Goal: Task Accomplishment & Management: Manage account settings

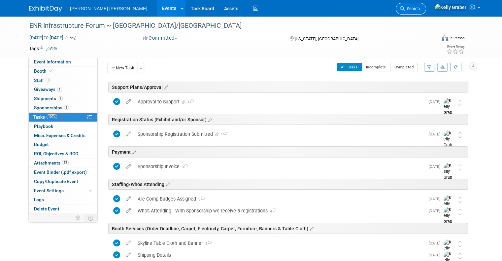
click at [426, 6] on link "Search" at bounding box center [411, 9] width 30 height 12
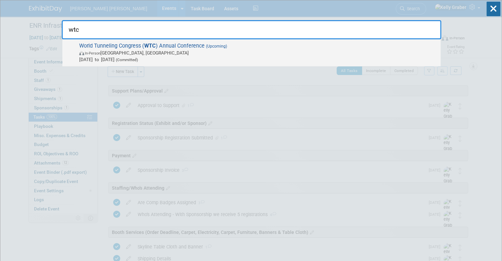
type input "wtc"
click at [143, 50] on span "In-Person Montréal, Canada" at bounding box center [258, 53] width 358 height 7
click at [0, 0] on div at bounding box center [0, 0] width 0 height 0
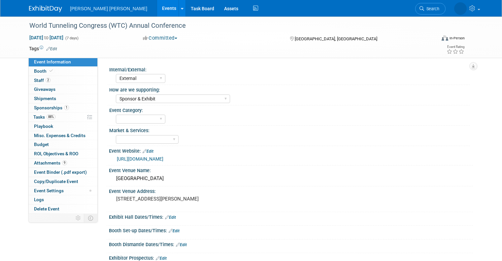
select select "External"
select select "Sponsor & Exhibit"
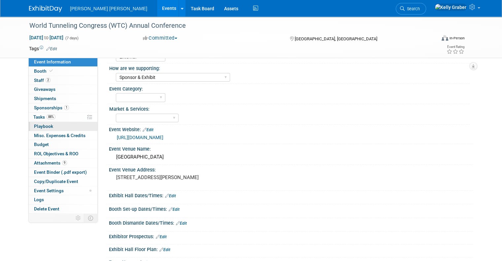
scroll to position [33, 0]
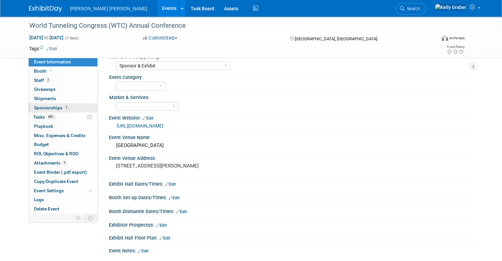
click at [40, 107] on span "Sponsorships 1" at bounding box center [51, 107] width 35 height 5
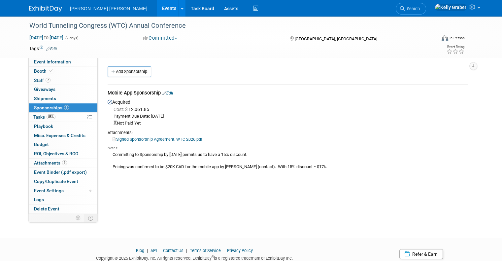
click at [144, 139] on link "Signed Sponsorship Agreement. WTC 2026.pdf" at bounding box center [158, 139] width 90 height 5
click at [420, 8] on span "Search" at bounding box center [412, 8] width 15 height 5
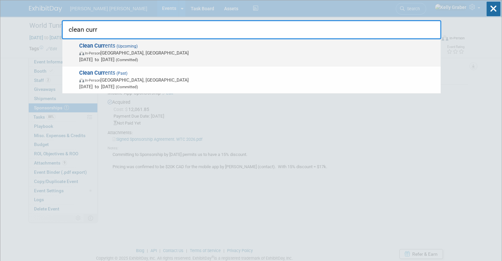
type input "clean curr"
click at [113, 53] on span "In-Person Pittsburgh, PA" at bounding box center [258, 53] width 358 height 7
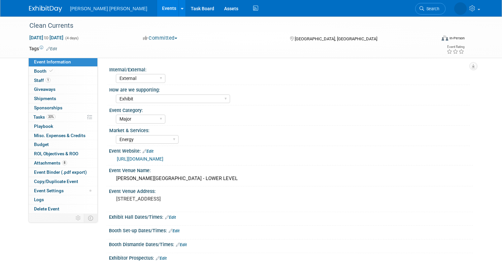
select select "External"
select select "Exhibit"
select select "Major"
select select "Energy"
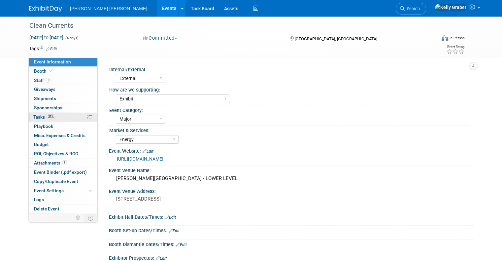
click at [34, 118] on span "Tasks 33%" at bounding box center [44, 116] width 22 height 5
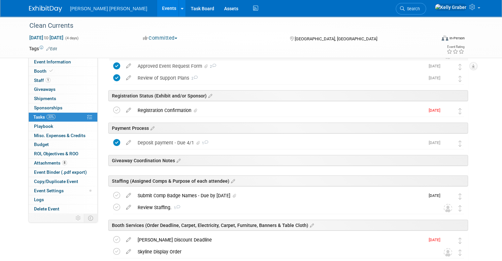
scroll to position [66, 0]
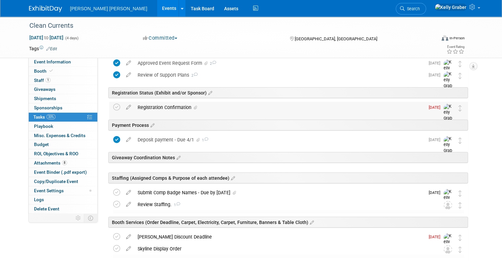
click at [196, 108] on div "Registration Confirmation" at bounding box center [279, 107] width 290 height 11
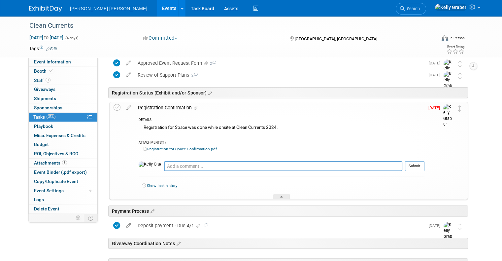
click at [114, 103] on td at bounding box center [119, 150] width 10 height 97
click at [114, 106] on icon at bounding box center [117, 107] width 7 height 7
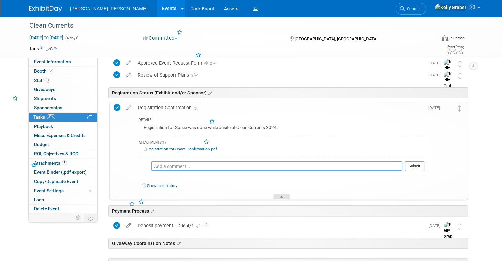
click at [279, 195] on div at bounding box center [281, 197] width 17 height 6
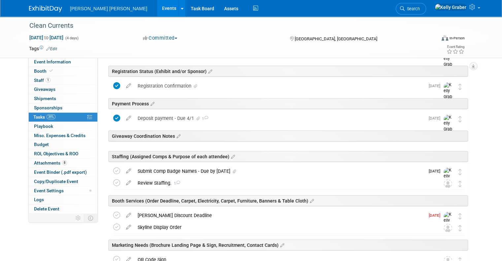
scroll to position [99, 0]
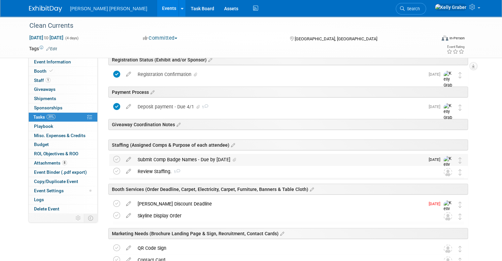
click at [205, 157] on div "Submit Comp Badge Names - Due by [DATE]" at bounding box center [279, 159] width 290 height 11
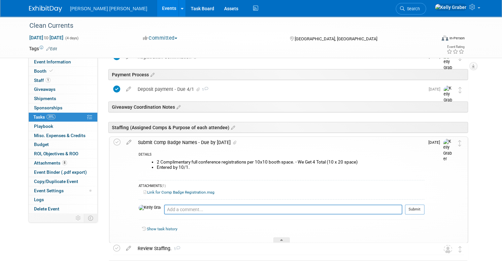
scroll to position [132, 0]
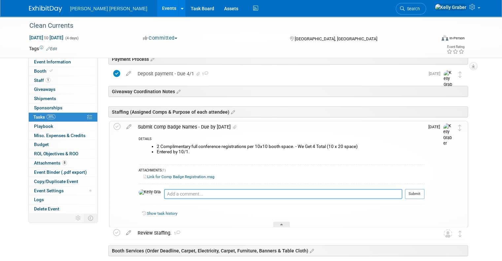
click at [202, 191] on textarea at bounding box center [283, 194] width 238 height 10
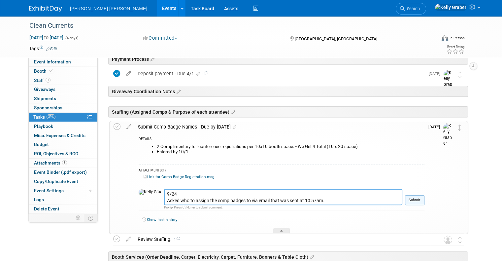
type textarea "9/24 Asked who to assign the comp badges to via email that was sent at 10:57am."
click at [418, 196] on button "Submit" at bounding box center [414, 200] width 19 height 10
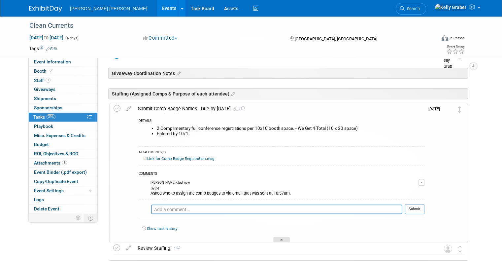
scroll to position [165, 0]
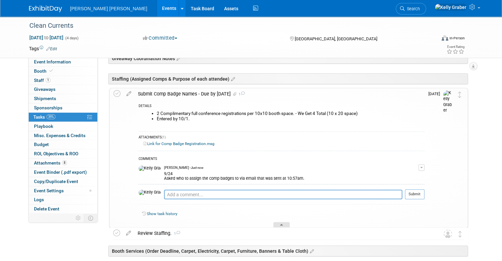
click at [281, 225] on div at bounding box center [281, 225] width 17 height 6
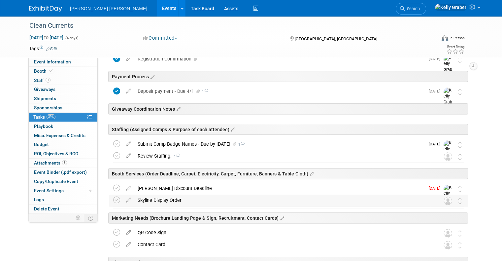
scroll to position [99, 0]
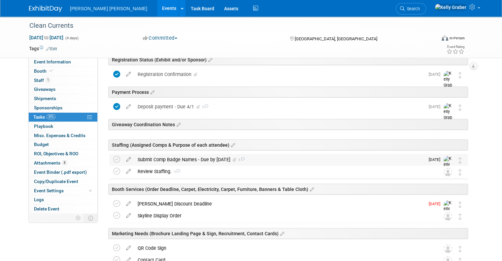
click at [172, 157] on div "Submit Comp Badge Names - Due by October 1 1" at bounding box center [279, 159] width 290 height 11
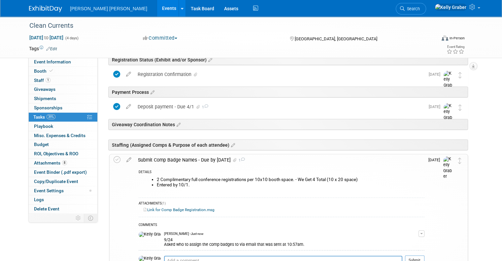
click at [164, 208] on link "Link for Comp Badge Registration.msg" at bounding box center [179, 209] width 71 height 5
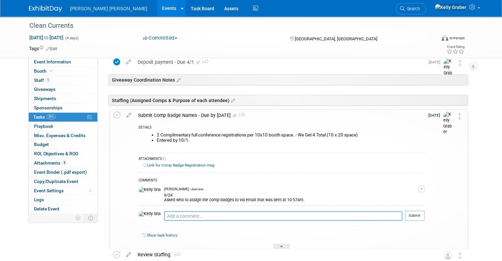
scroll to position [198, 0]
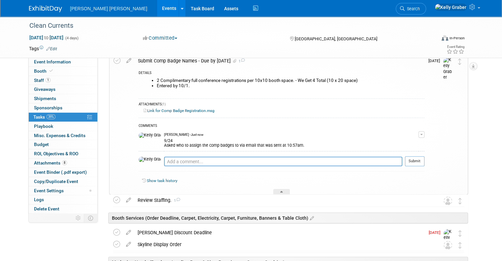
click at [286, 187] on div "Show task history" at bounding box center [282, 182] width 286 height 14
click at [282, 189] on div at bounding box center [281, 192] width 17 height 6
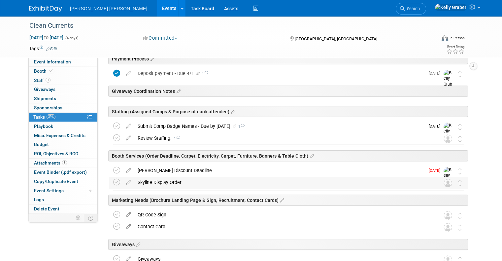
scroll to position [132, 0]
click at [198, 183] on div "Skyline Display Order" at bounding box center [282, 182] width 296 height 11
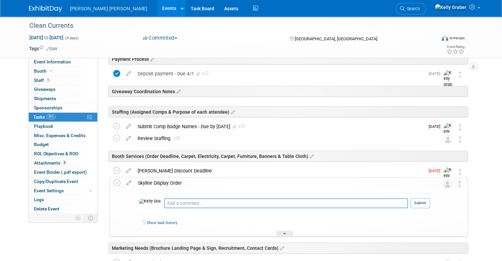
click at [198, 200] on textarea at bounding box center [286, 203] width 244 height 10
click at [125, 182] on icon at bounding box center [129, 181] width 12 height 8
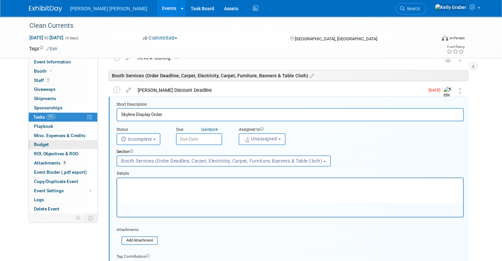
scroll to position [0, 0]
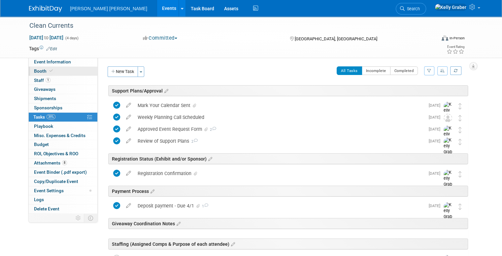
click at [66, 73] on link "Booth" at bounding box center [63, 71] width 69 height 9
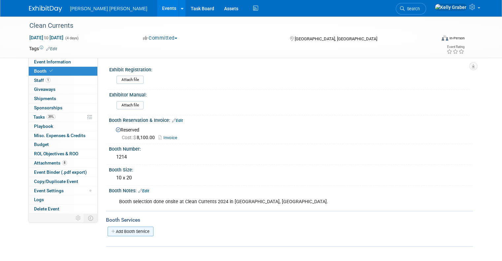
click at [136, 228] on link "Add Booth Service" at bounding box center [131, 231] width 46 height 10
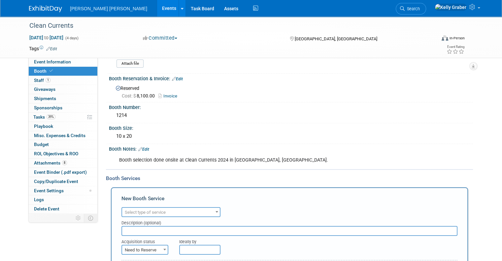
scroll to position [132, 0]
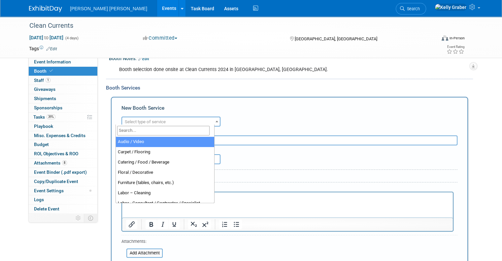
click at [214, 120] on span at bounding box center [217, 121] width 7 height 9
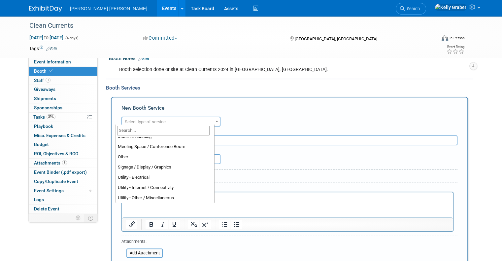
scroll to position [169, 0]
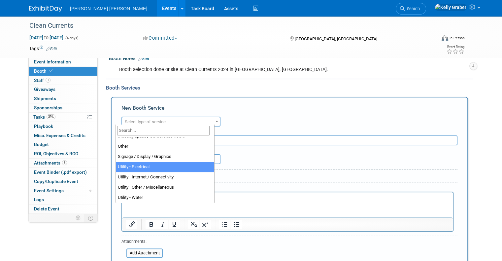
select select "3"
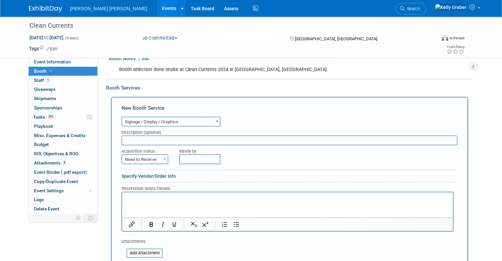
click at [152, 136] on input "text" at bounding box center [289, 140] width 336 height 10
type input "[PERSON_NAME] Service Order"
click at [150, 159] on span "Need to Reserve" at bounding box center [145, 159] width 46 height 9
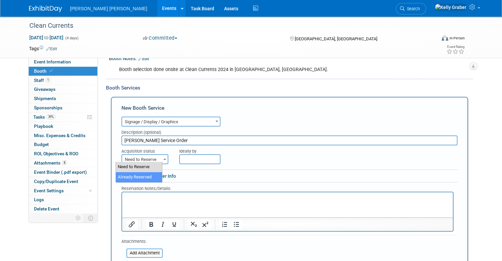
select select "2"
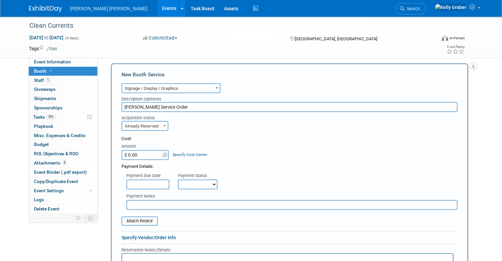
scroll to position [198, 0]
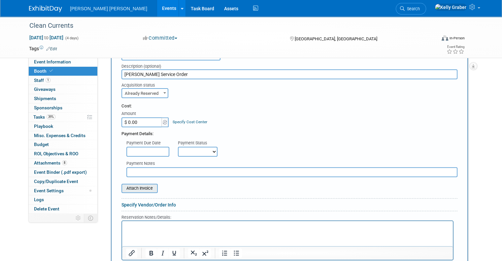
click at [141, 186] on input "file" at bounding box center [118, 188] width 79 height 8
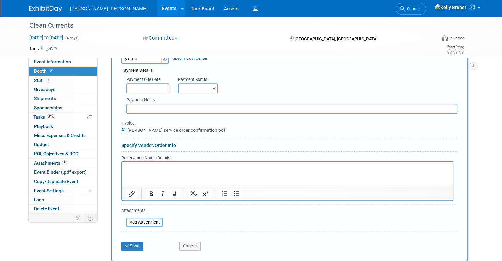
scroll to position [247, 0]
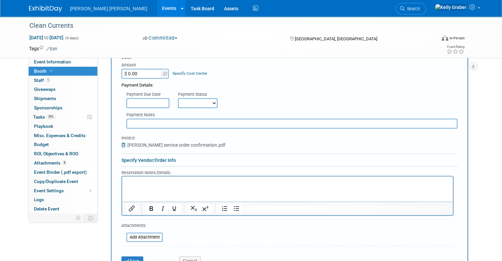
click at [121, 143] on icon at bounding box center [124, 145] width 6 height 5
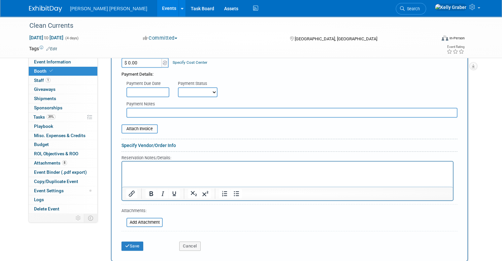
scroll to position [275, 0]
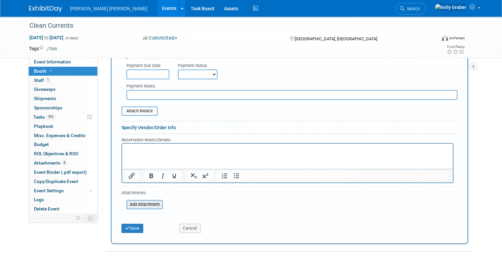
click at [136, 200] on input "file" at bounding box center [123, 204] width 79 height 8
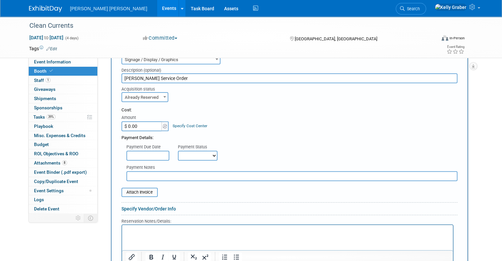
scroll to position [209, 0]
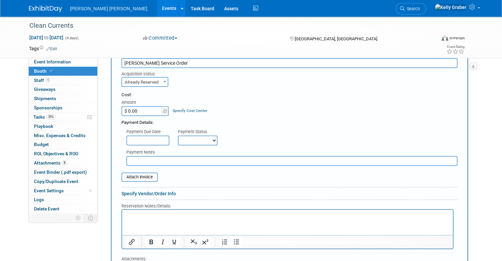
click at [144, 218] on html at bounding box center [287, 213] width 331 height 9
click at [147, 135] on input "text" at bounding box center [147, 140] width 43 height 10
click at [136, 109] on input "$ 0.00" at bounding box center [141, 111] width 41 height 10
click at [141, 111] on input "$ 2,591.00" at bounding box center [141, 111] width 41 height 10
click at [139, 107] on input "$ 2,591.00" at bounding box center [141, 111] width 41 height 10
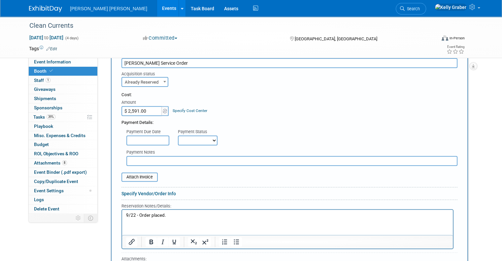
click at [144, 109] on input "$ 2,591.00" at bounding box center [141, 111] width 41 height 10
type input "$ 2,591.54"
click at [158, 137] on input "text" at bounding box center [147, 140] width 43 height 10
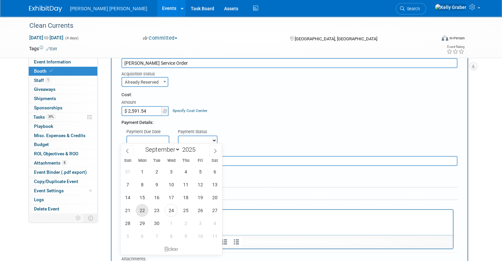
click at [145, 210] on span "22" at bounding box center [142, 210] width 13 height 13
type input "Sep 22, 2025"
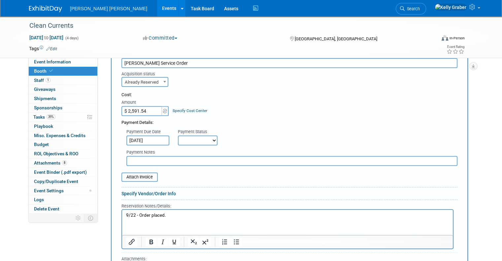
click at [191, 137] on select "Not Paid Yet Partially Paid Paid in Full" at bounding box center [198, 140] width 40 height 10
select select "1"
click at [178, 135] on select "Not Paid Yet Partially Paid Paid in Full" at bounding box center [198, 140] width 40 height 10
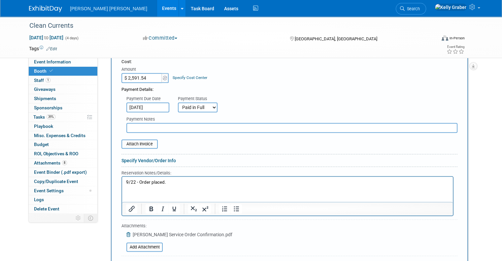
click at [171, 182] on p "9/22 - Order placed." at bounding box center [287, 182] width 323 height 6
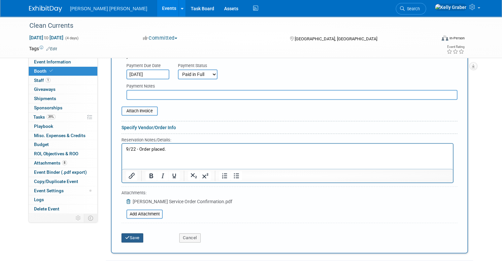
click at [124, 234] on button "Save" at bounding box center [132, 237] width 22 height 9
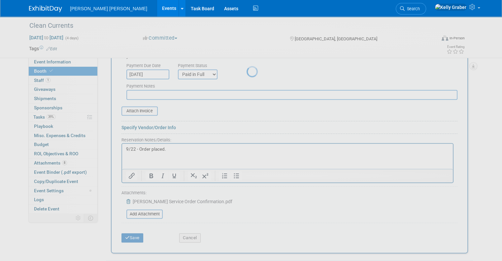
scroll to position [77, 0]
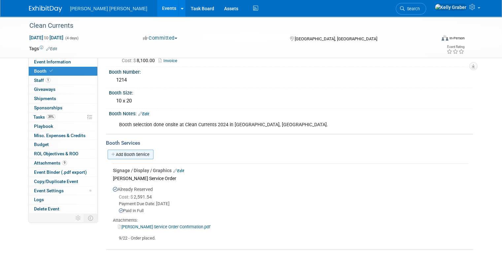
click at [127, 151] on link "Add Booth Service" at bounding box center [131, 155] width 46 height 10
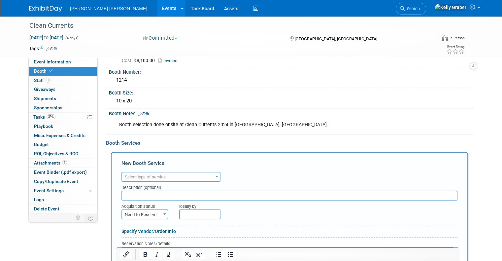
scroll to position [143, 0]
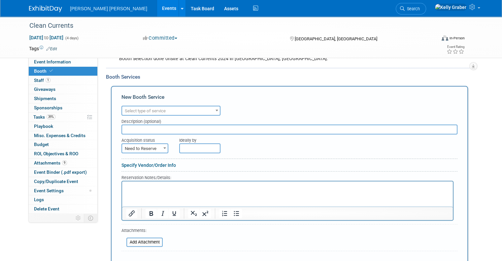
click at [171, 112] on span "Select type of service" at bounding box center [171, 110] width 98 height 9
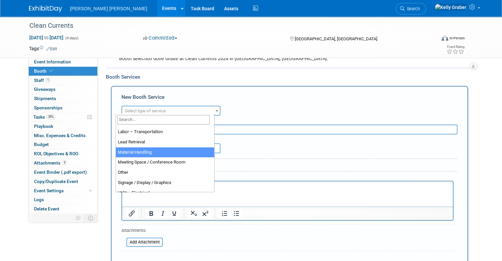
scroll to position [165, 0]
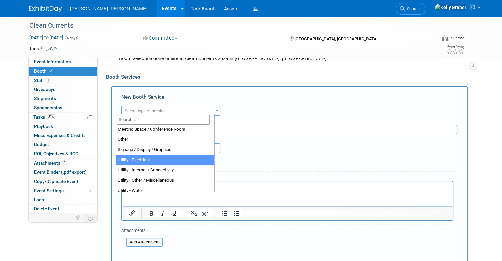
select select "8"
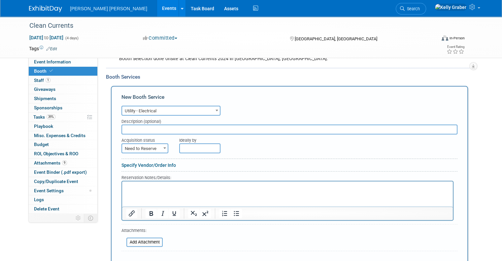
click at [151, 144] on span "Need to Reserve" at bounding box center [145, 148] width 46 height 9
select select "2"
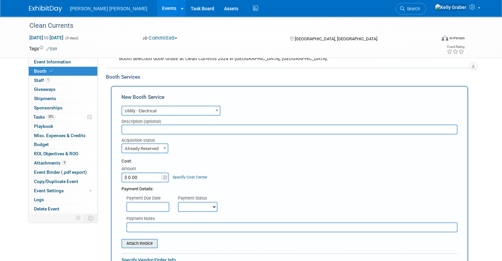
click at [135, 239] on input "file" at bounding box center [118, 243] width 79 height 8
click at [137, 175] on input "$ 0.00" at bounding box center [141, 177] width 41 height 10
type input "$ 465.00"
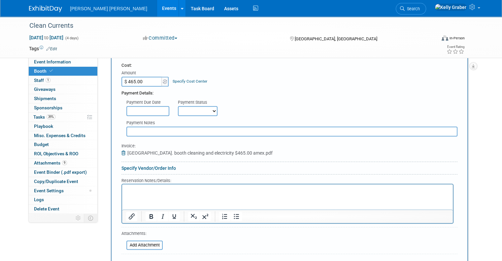
scroll to position [242, 0]
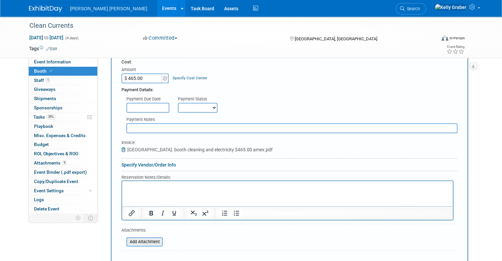
click at [143, 238] on input "file" at bounding box center [123, 242] width 79 height 8
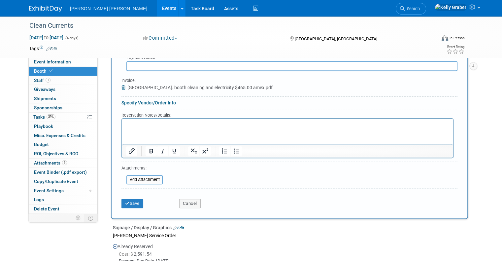
scroll to position [308, 0]
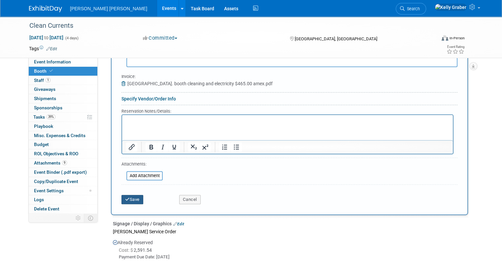
click at [131, 195] on button "Save" at bounding box center [132, 199] width 22 height 9
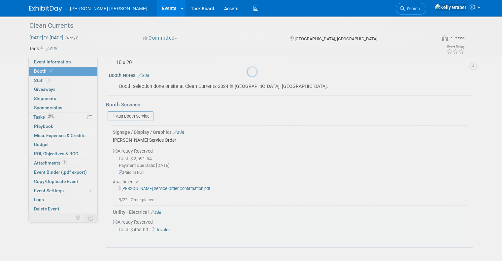
scroll to position [113, 0]
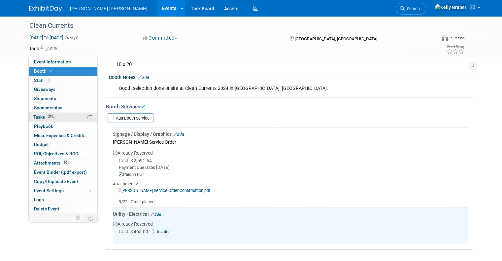
click at [29, 114] on link "39% Tasks 39%" at bounding box center [63, 117] width 69 height 9
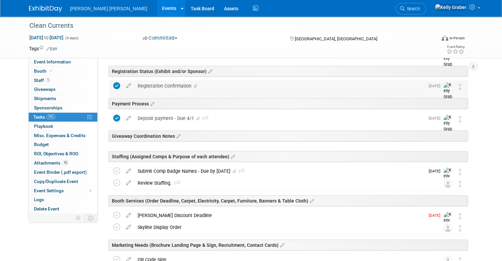
scroll to position [99, 0]
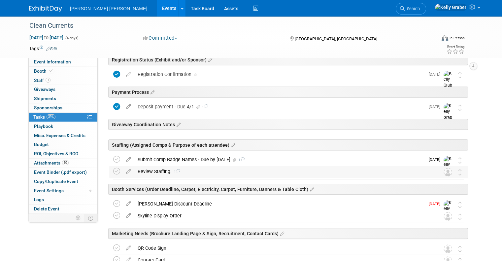
click at [161, 172] on div "Review Staffing. 1" at bounding box center [282, 171] width 296 height 11
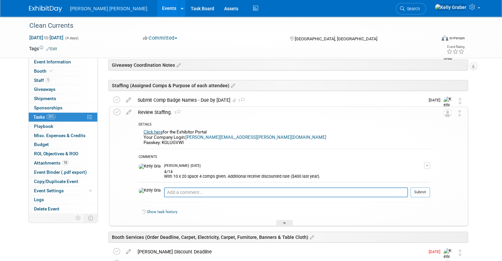
scroll to position [165, 0]
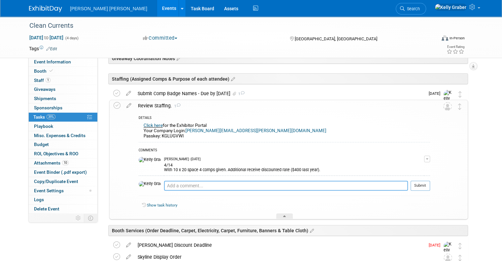
click at [181, 185] on textarea at bounding box center [286, 186] width 244 height 10
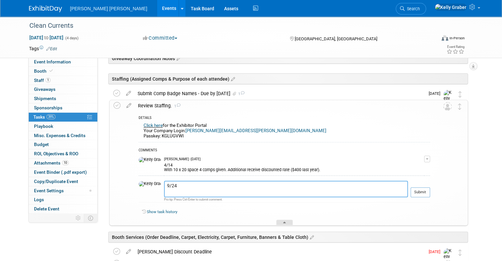
type textarea "9/24"
click at [288, 220] on div at bounding box center [284, 223] width 17 height 6
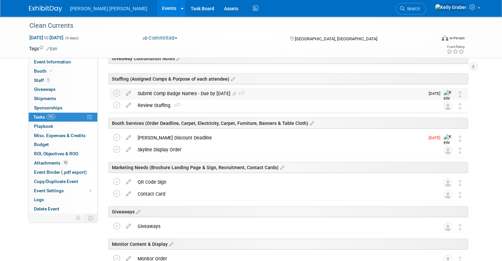
click at [185, 92] on div "Submit Comp Badge Names - Due by [DATE] 1" at bounding box center [279, 93] width 290 height 11
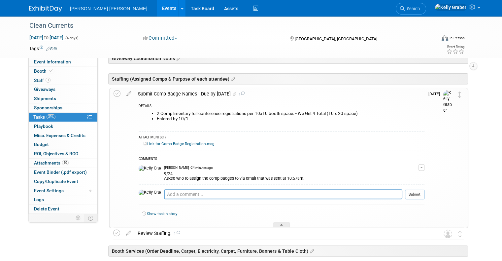
click at [198, 93] on div "Submit Comp Badge Names - Due by [DATE] 1" at bounding box center [280, 93] width 290 height 11
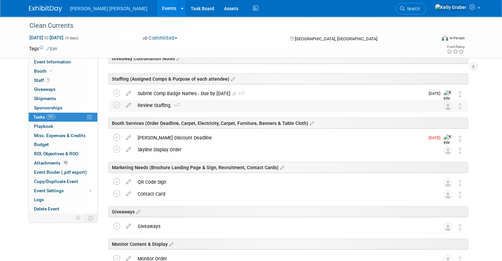
click at [155, 105] on div "Review Staffing. 1" at bounding box center [282, 105] width 296 height 11
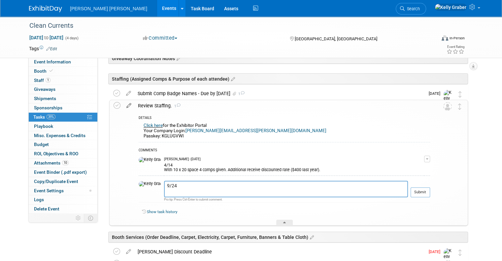
click at [123, 104] on icon at bounding box center [129, 104] width 12 height 8
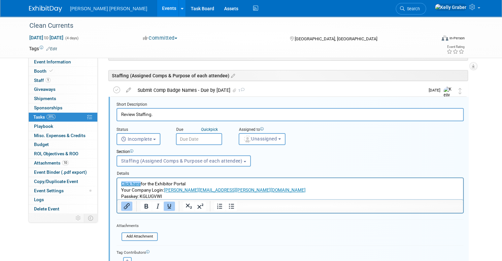
scroll to position [333, 0]
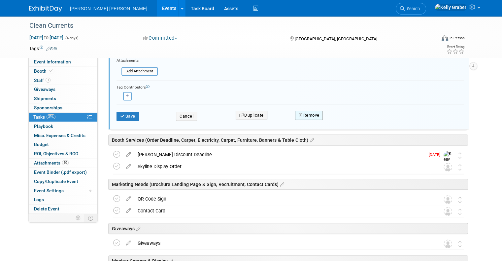
click at [307, 114] on button "Remove" at bounding box center [309, 115] width 28 height 9
click at [345, 116] on link "Yes" at bounding box center [345, 121] width 19 height 11
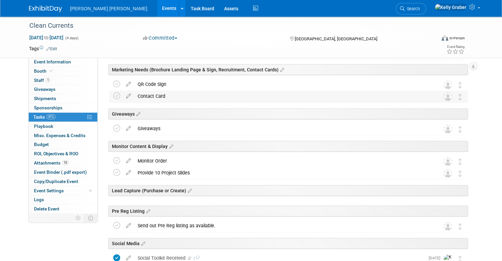
scroll to position [161, 0]
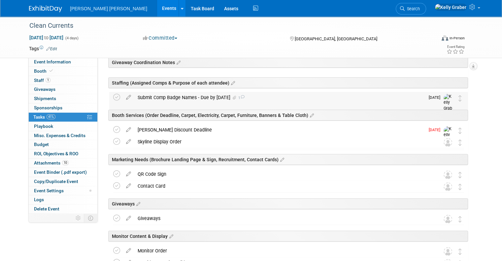
click at [171, 97] on div "Submit Comp Badge Names - Due by [DATE] 1" at bounding box center [279, 97] width 290 height 11
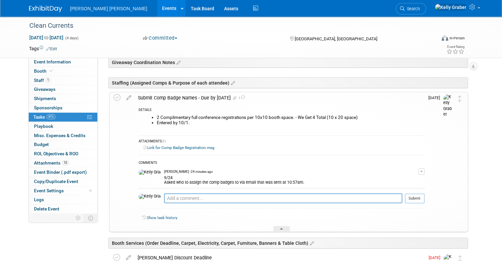
click at [243, 179] on div "9/24 Asked who to assign the comp badges to via email that was sent at 10:57am." at bounding box center [291, 179] width 255 height 11
click at [425, 171] on button "button" at bounding box center [422, 171] width 6 height 7
click at [397, 181] on link "Edit Comment" at bounding box center [398, 180] width 52 height 9
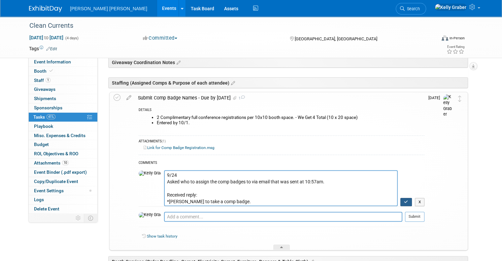
type textarea "9/24 Asked who to assign the comp badges to via email that was sent at 10:57am.…"
click at [408, 201] on icon "button" at bounding box center [406, 202] width 4 height 4
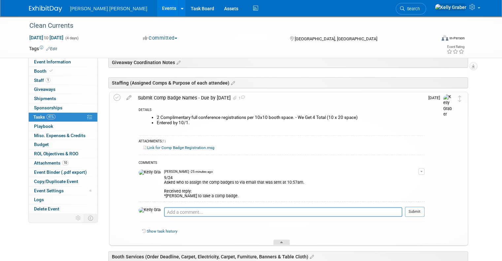
click at [283, 241] on icon at bounding box center [281, 243] width 3 height 4
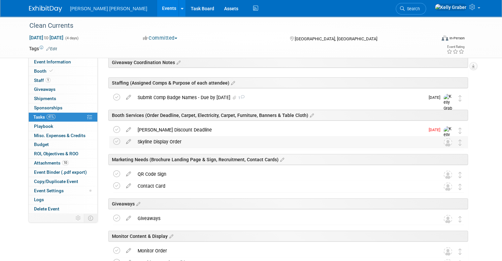
click at [174, 139] on div "Skyline Display Order" at bounding box center [282, 141] width 296 height 11
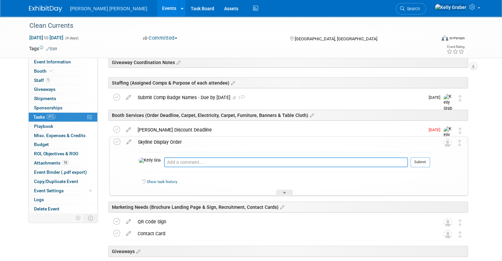
click at [173, 164] on textarea at bounding box center [286, 162] width 244 height 10
type textarea "9/24"
click at [123, 141] on icon at bounding box center [129, 140] width 12 height 8
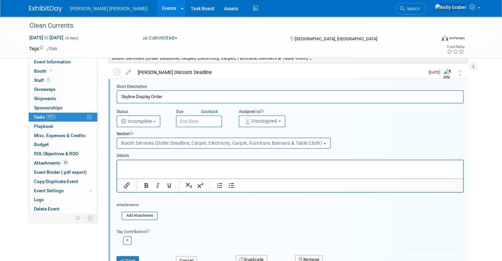
scroll to position [234, 0]
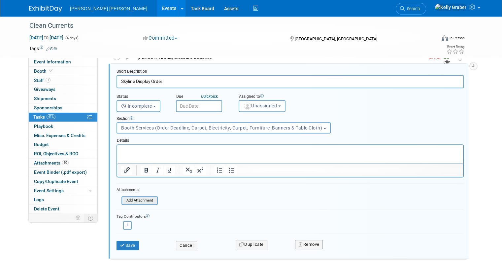
click at [136, 197] on input "file" at bounding box center [123, 200] width 67 height 7
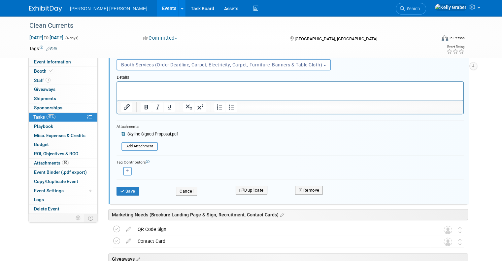
scroll to position [300, 0]
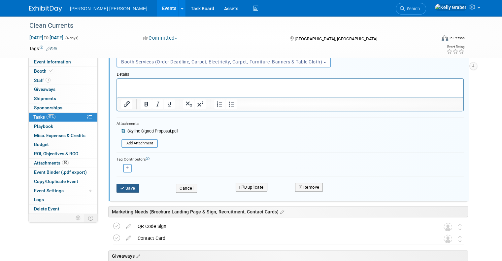
click at [120, 187] on button "Save" at bounding box center [128, 188] width 22 height 9
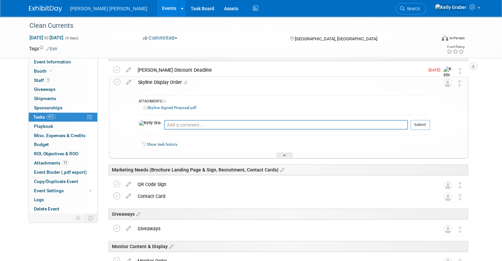
scroll to position [201, 0]
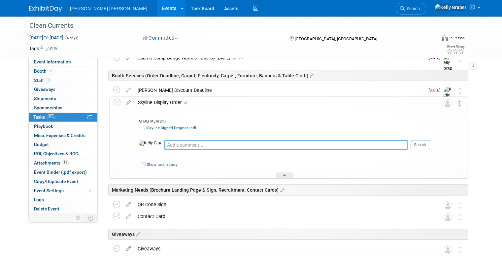
click at [174, 145] on textarea at bounding box center [286, 145] width 244 height 10
type textarea "S"
click at [191, 144] on textarea "9/" at bounding box center [286, 145] width 244 height 10
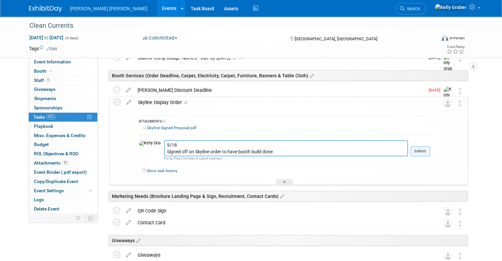
type textarea "9/18 Signed off on Skyline order to have booth build done."
click at [430, 151] on button "Submit" at bounding box center [420, 151] width 19 height 10
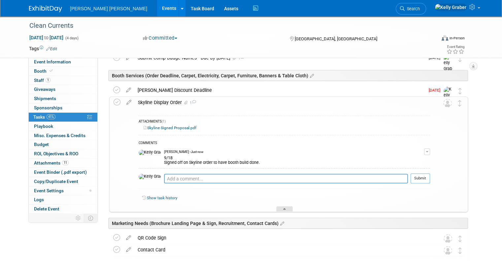
click at [285, 208] on icon at bounding box center [284, 210] width 3 height 4
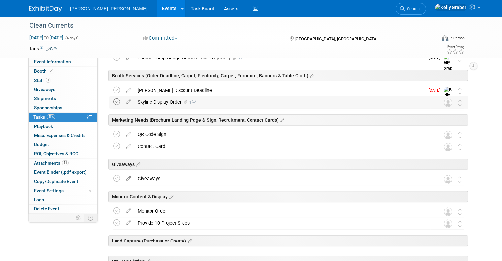
click at [113, 98] on icon at bounding box center [116, 101] width 7 height 7
click at [165, 89] on div "[PERSON_NAME] Discount Deadline" at bounding box center [279, 90] width 290 height 11
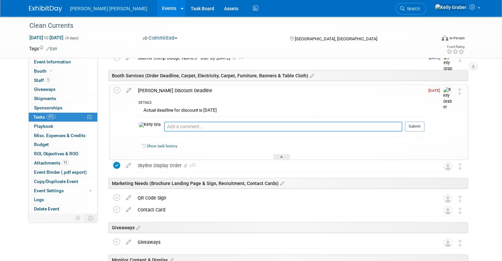
click at [169, 126] on textarea at bounding box center [283, 126] width 238 height 10
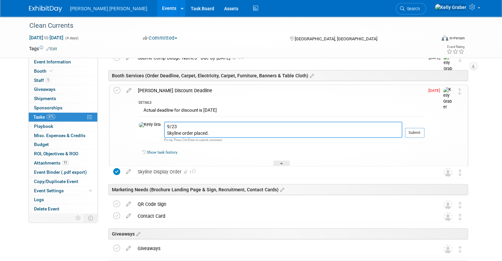
type textarea "9/23 Skyline order placed."
click at [434, 132] on td "[DATE]" at bounding box center [434, 125] width 19 height 81
click at [425, 129] on button "Submit" at bounding box center [414, 133] width 19 height 10
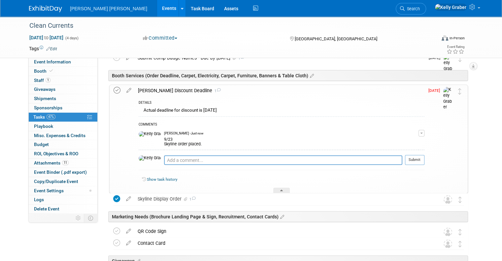
click at [114, 90] on icon at bounding box center [117, 90] width 7 height 7
click at [280, 188] on div at bounding box center [281, 191] width 17 height 6
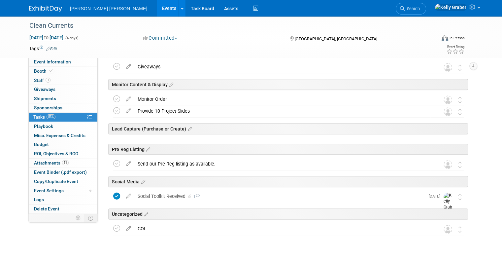
scroll to position [326, 0]
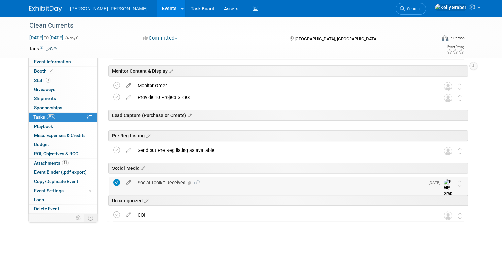
click at [212, 186] on div "Social Toolkit Received 1" at bounding box center [279, 182] width 290 height 11
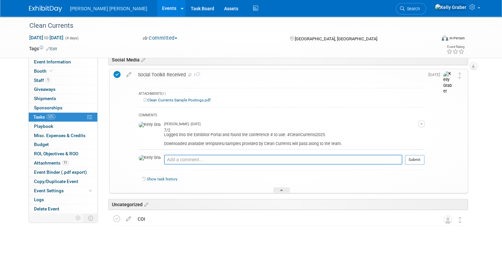
scroll to position [438, 0]
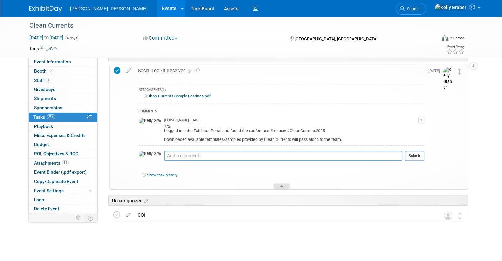
click at [282, 183] on div at bounding box center [281, 186] width 17 height 6
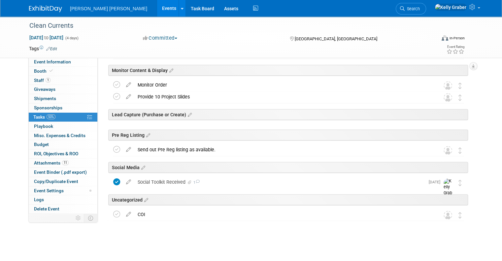
scroll to position [326, 0]
click at [40, 73] on span "Booth" at bounding box center [44, 70] width 20 height 5
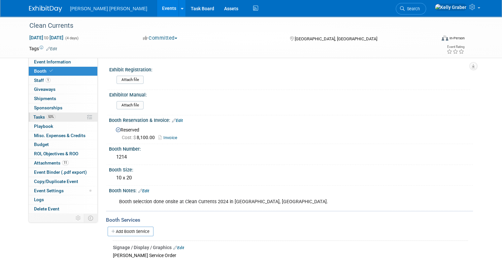
click at [38, 118] on span "Tasks 53%" at bounding box center [44, 116] width 22 height 5
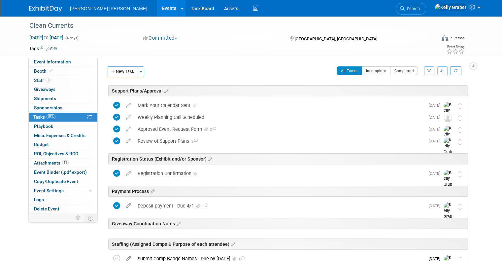
click at [118, 78] on div "New Task Toggle Dropdown Create a new task for this event Copy tasks from anoth…" at bounding box center [127, 74] width 42 height 16
click at [123, 72] on button "New Task" at bounding box center [123, 71] width 30 height 11
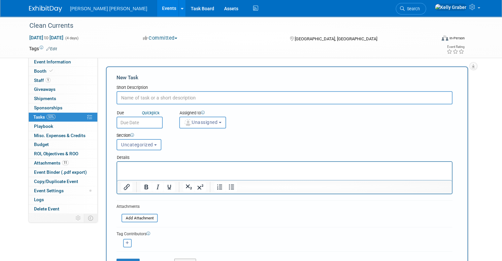
click at [161, 102] on input "text" at bounding box center [285, 97] width 336 height 13
drag, startPoint x: 129, startPoint y: 96, endPoint x: 132, endPoint y: 95, distance: 3.4
click at [129, 96] on input "Socials for LinkedIn" at bounding box center [285, 97] width 336 height 13
type input "Social Graphic for LinkedIn"
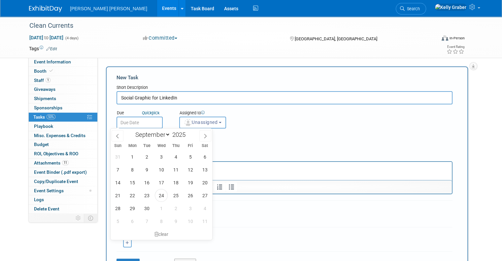
click at [140, 124] on input "text" at bounding box center [140, 123] width 46 height 12
click at [147, 210] on span "30" at bounding box center [146, 208] width 13 height 13
type input "Sep 30, 2025"
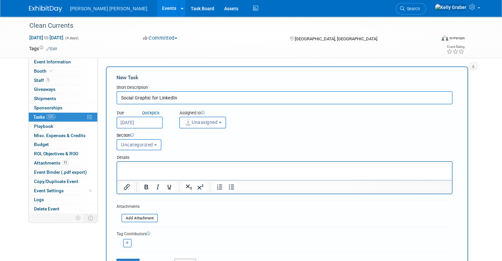
click at [190, 121] on span "Unassigned" at bounding box center [201, 122] width 34 height 5
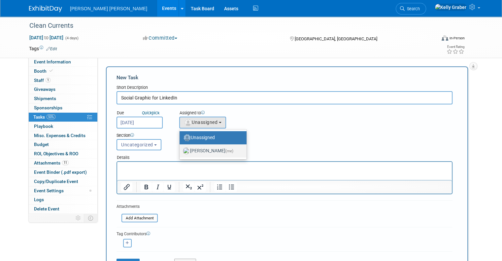
click at [195, 149] on label "Kelly Graber (me)" at bounding box center [211, 151] width 57 height 11
click at [181, 149] on input "Kelly Graber (me)" at bounding box center [178, 150] width 4 height 4
select select "ec37184c-c01f-4f21-939d-fe7fd02e2e7e"
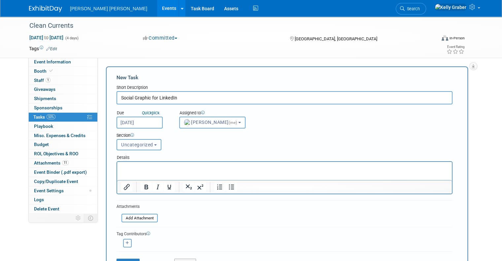
click at [136, 148] on button "Uncategorized" at bounding box center [139, 144] width 45 height 11
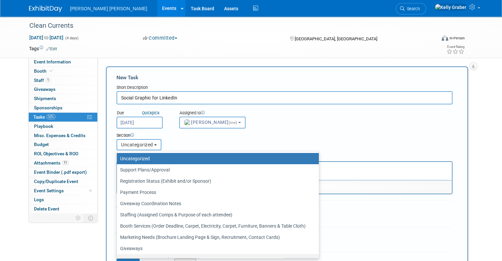
scroll to position [42, 0]
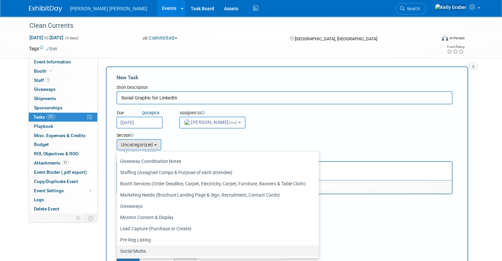
click at [136, 249] on label "Social Media" at bounding box center [216, 251] width 192 height 9
click at [118, 249] on input "Social Media" at bounding box center [116, 251] width 4 height 4
select select "11256089"
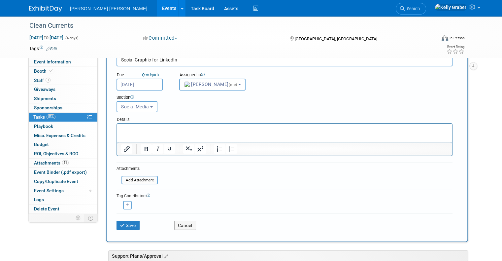
scroll to position [66, 0]
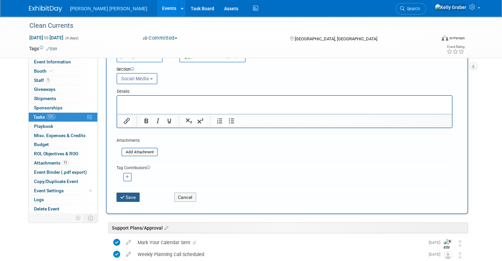
click at [118, 192] on button "Save" at bounding box center [128, 196] width 23 height 9
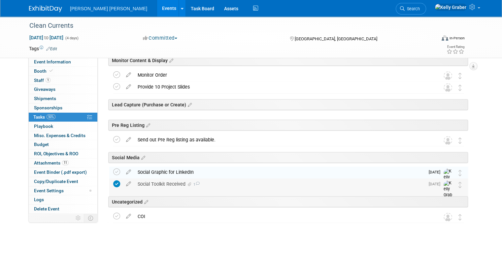
scroll to position [338, 0]
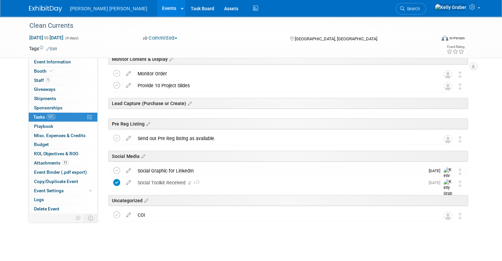
click at [170, 171] on div "Social Graphic for LinkedIn" at bounding box center [279, 170] width 290 height 11
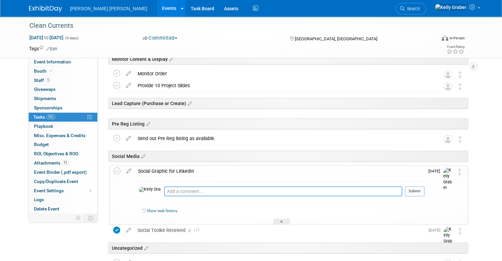
click at [178, 187] on textarea at bounding box center [283, 191] width 238 height 10
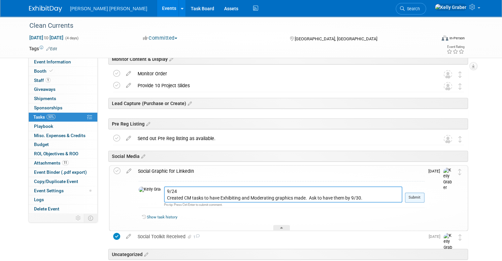
type textarea "9/24 Created CM tasks to have Exhibiting and Moderating graphics made. Ask to h…"
click at [419, 196] on button "Submit" at bounding box center [414, 197] width 19 height 10
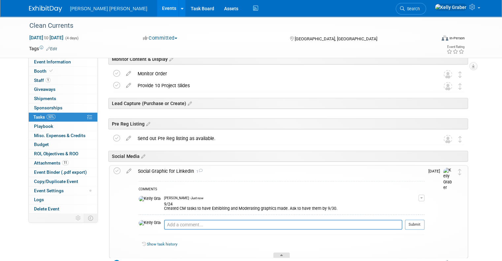
click at [281, 252] on div at bounding box center [281, 255] width 17 height 6
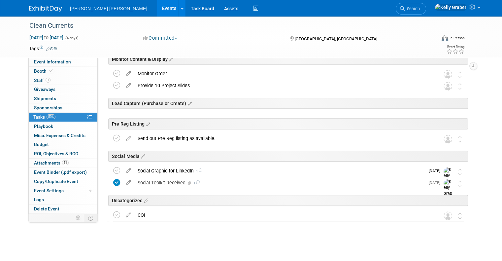
click at [63, 116] on link "50% Tasks 50%" at bounding box center [63, 117] width 69 height 9
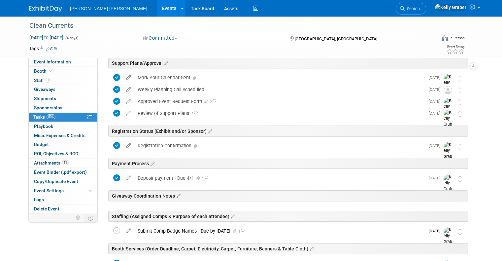
scroll to position [66, 0]
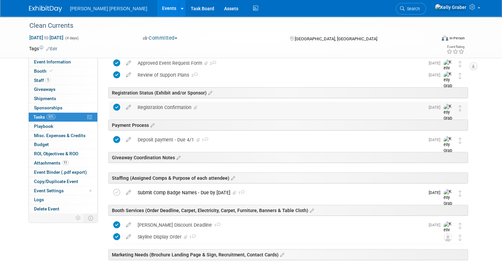
click at [170, 108] on div "Registration Confirmation" at bounding box center [279, 107] width 290 height 11
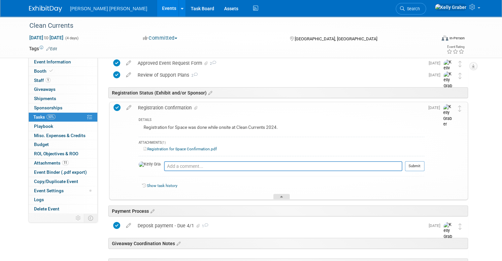
click at [274, 196] on div at bounding box center [281, 197] width 17 height 6
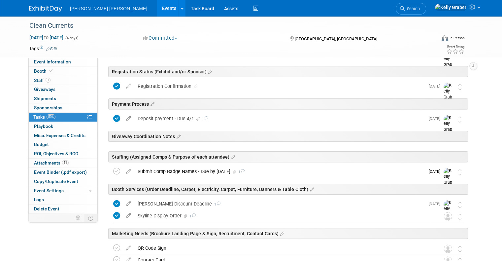
scroll to position [99, 0]
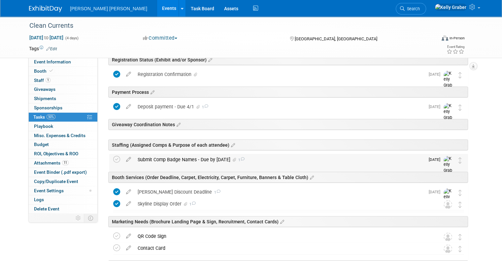
click at [215, 158] on div "Submit Comp Badge Names - Due by [DATE] 1" at bounding box center [279, 159] width 290 height 11
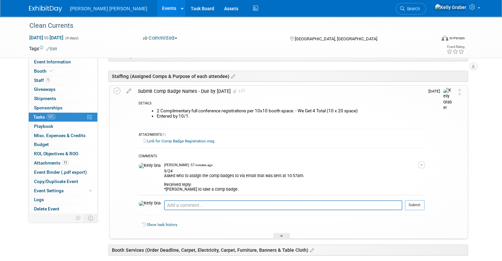
scroll to position [198, 0]
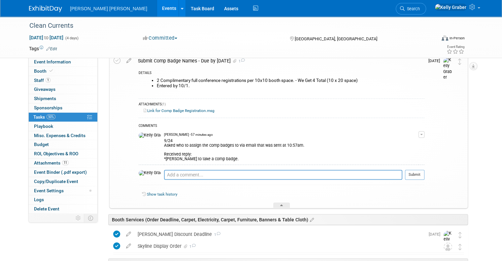
click at [289, 152] on div "9/24 Asked who to assign the comp badges to via email that was sent at 10:57am.…" at bounding box center [291, 149] width 255 height 24
click at [425, 135] on button "button" at bounding box center [422, 134] width 6 height 7
click at [397, 145] on link "Edit Comment" at bounding box center [398, 143] width 52 height 9
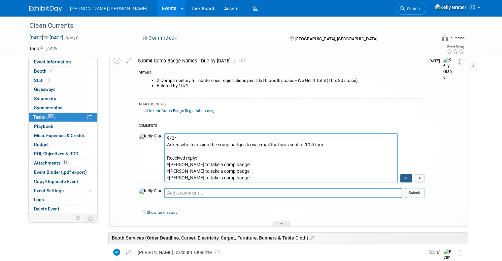
type textarea "9/24 Asked who to assign the comp badges to via email that was sent at 10:57am.…"
click at [412, 178] on button "button" at bounding box center [406, 178] width 12 height 9
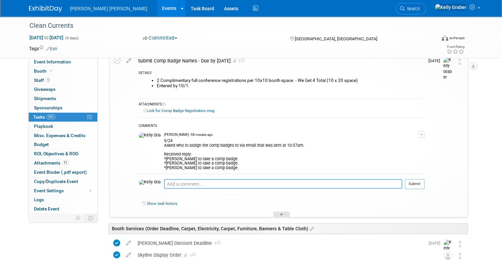
click at [283, 211] on div at bounding box center [281, 214] width 17 height 6
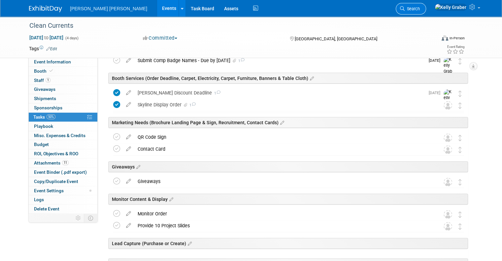
click at [420, 6] on span "Search" at bounding box center [412, 8] width 15 height 5
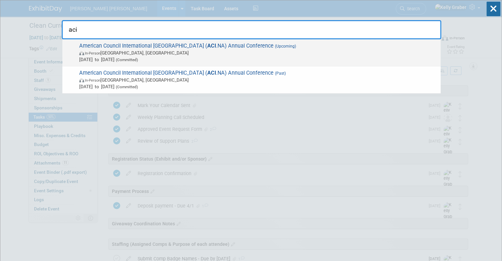
type input "aci"
click at [130, 55] on span "In-Person Toronto, Canada" at bounding box center [258, 53] width 358 height 7
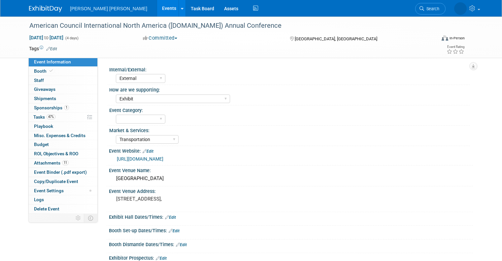
select select "External"
select select "Exhibit"
select select "Transportation"
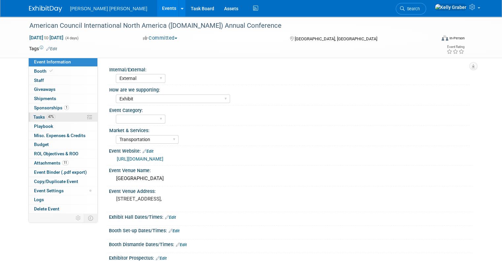
click at [40, 115] on span "Tasks 47%" at bounding box center [44, 116] width 22 height 5
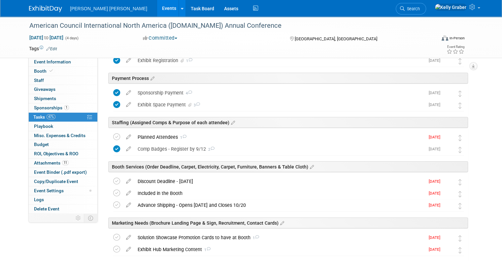
scroll to position [132, 0]
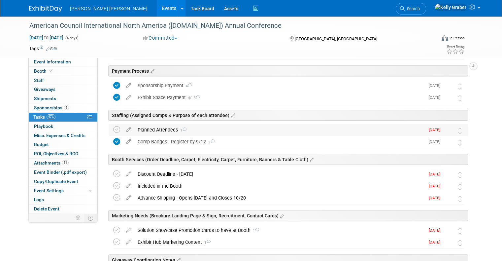
click at [162, 129] on div "Planned Attendees 1" at bounding box center [279, 129] width 290 height 11
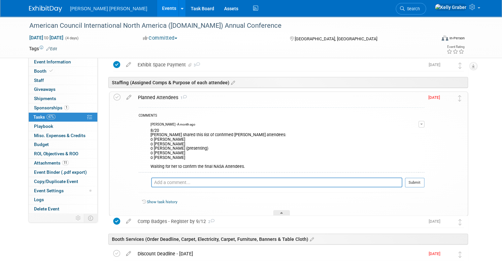
scroll to position [165, 0]
click at [420, 11] on span "Search" at bounding box center [412, 8] width 15 height 5
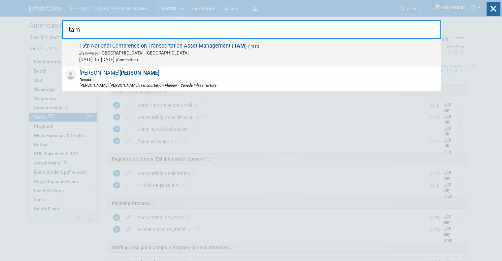
type input "tam"
click at [128, 50] on span "In-Person Chicago, IL" at bounding box center [258, 53] width 358 height 7
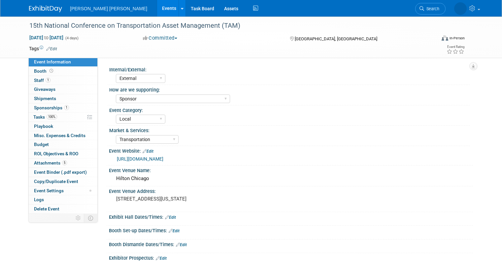
select select "External"
select select "Sponsor"
select select "Local"
select select "Transportation"
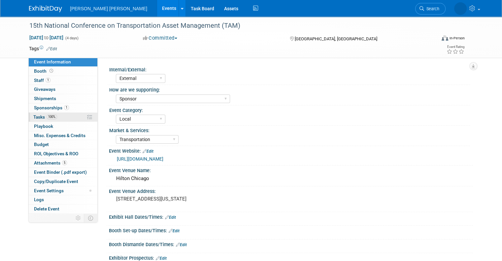
click at [35, 119] on span "Tasks 100%" at bounding box center [45, 116] width 24 height 5
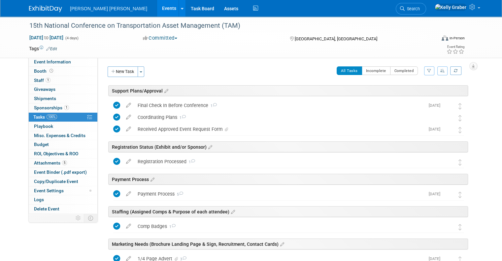
click at [426, 6] on link "Search" at bounding box center [411, 9] width 30 height 12
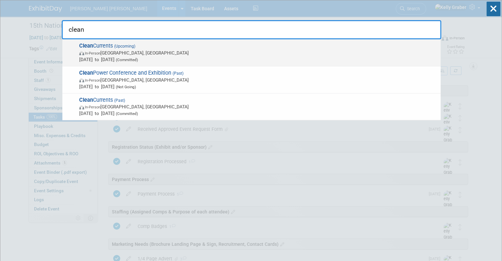
type input "clean"
click at [120, 50] on span "In-Person [GEOGRAPHIC_DATA], [GEOGRAPHIC_DATA]" at bounding box center [258, 53] width 358 height 7
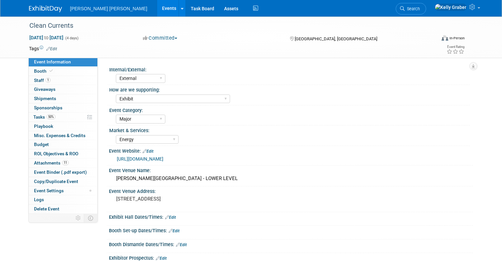
select select "External"
select select "Exhibit"
select select "Major"
select select "Energy"
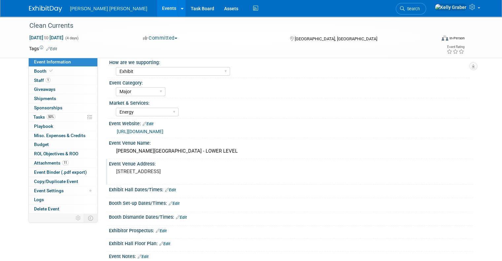
scroll to position [66, 0]
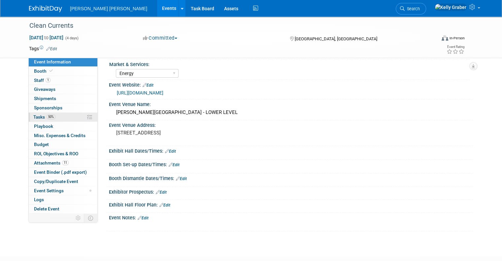
click at [35, 117] on span "Tasks 50%" at bounding box center [44, 116] width 22 height 5
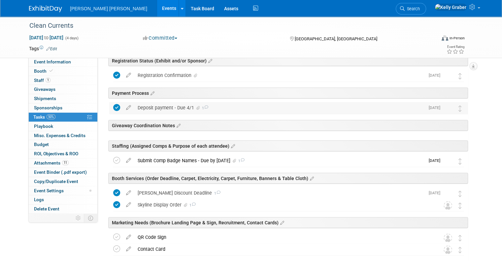
scroll to position [99, 0]
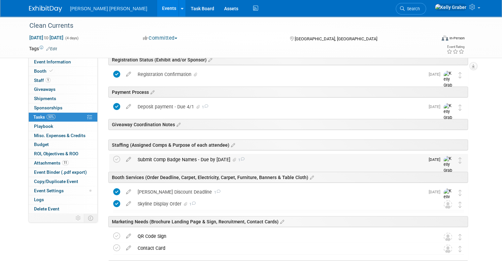
click at [176, 159] on div "Submit Comp Badge Names - Due by [DATE] 1" at bounding box center [279, 159] width 290 height 11
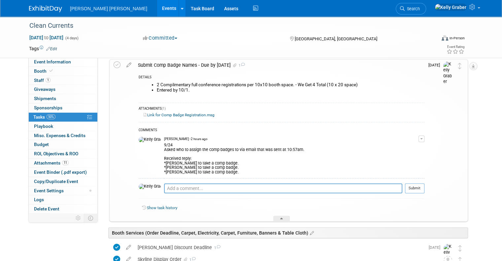
scroll to position [198, 0]
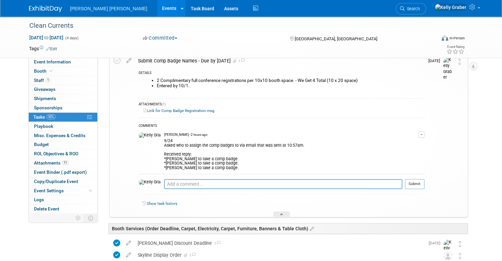
click at [425, 135] on button "button" at bounding box center [422, 134] width 6 height 7
click at [400, 142] on link "Edit Comment" at bounding box center [398, 143] width 52 height 9
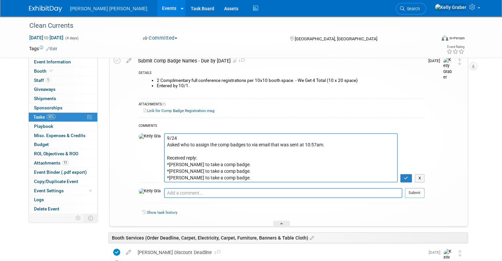
scroll to position [5, 0]
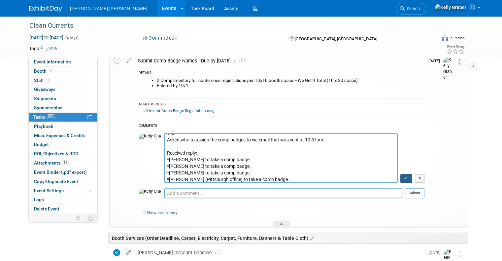
type textarea "9/24 Asked who to assign the comp badges to via email that was sent at 10:57am.…"
click at [410, 176] on button "button" at bounding box center [406, 178] width 12 height 9
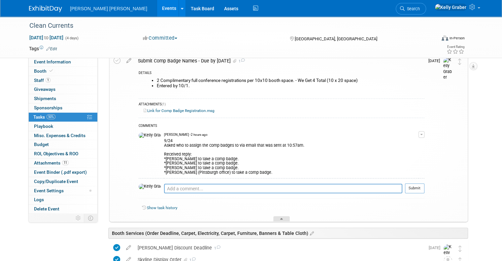
click at [283, 219] on icon at bounding box center [281, 220] width 3 height 4
